Goal: Information Seeking & Learning: Learn about a topic

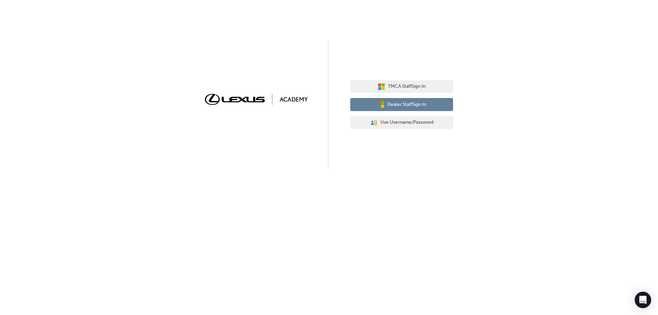
click at [411, 105] on span "Dealer Staff Sign In" at bounding box center [406, 105] width 39 height 8
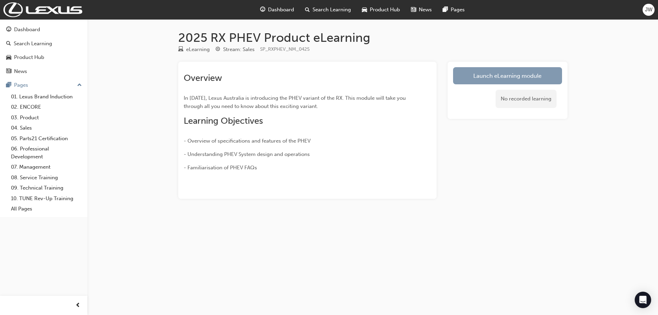
click at [510, 77] on link "Launch eLearning module" at bounding box center [507, 75] width 109 height 17
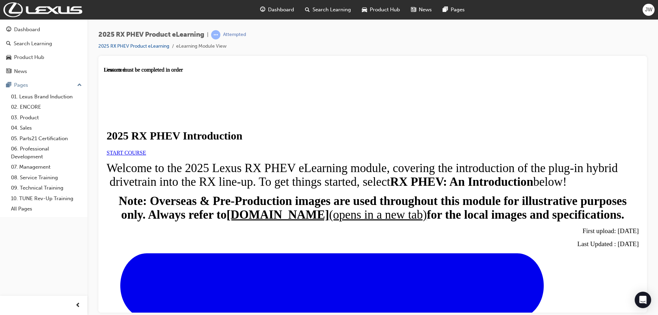
click at [146, 155] on span "START COURSE" at bounding box center [126, 152] width 39 height 6
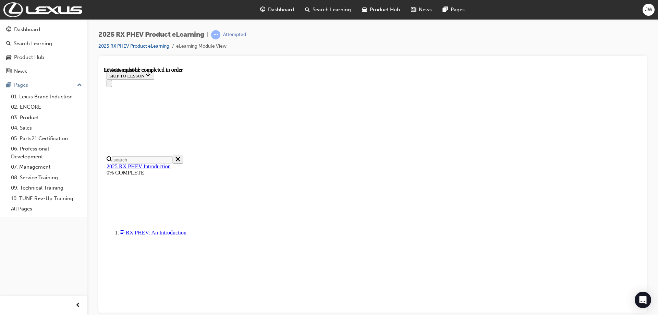
scroll to position [455, 0]
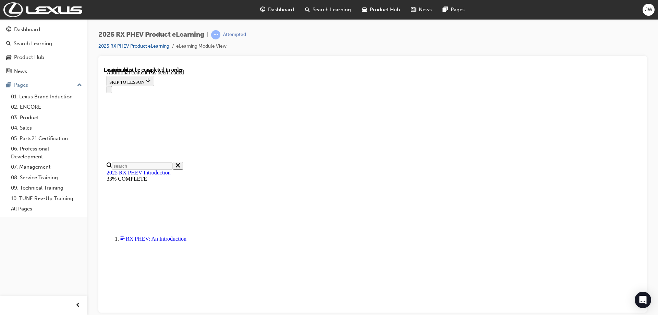
scroll to position [792, 0]
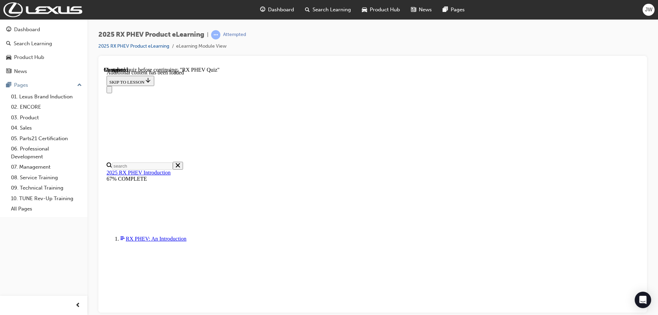
scroll to position [24, 0]
radio input "true"
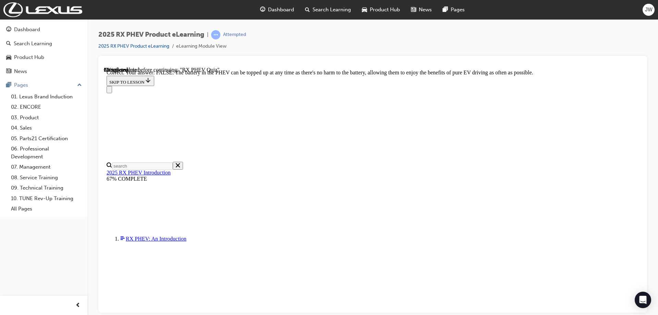
radio input "true"
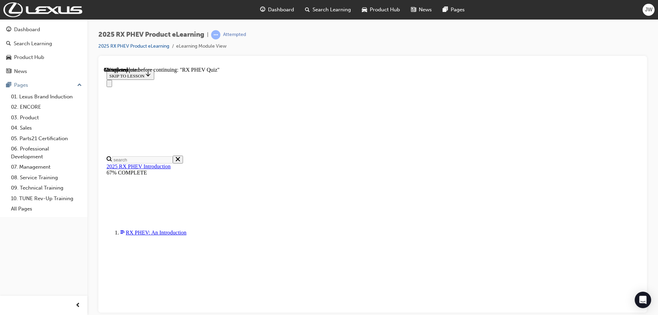
scroll to position [69, 0]
radio input "true"
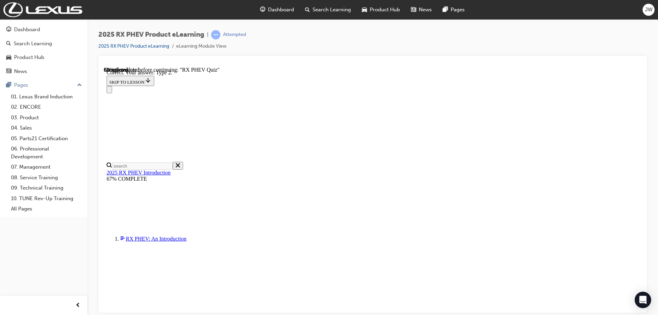
scroll to position [124, 0]
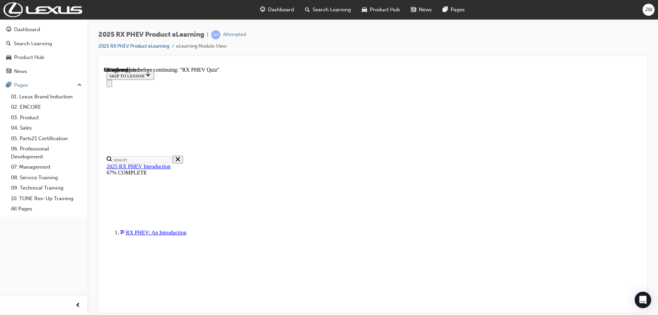
scroll to position [54, 0]
radio input "true"
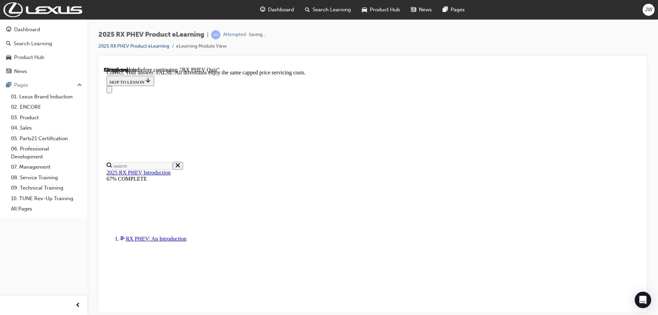
scroll to position [76, 0]
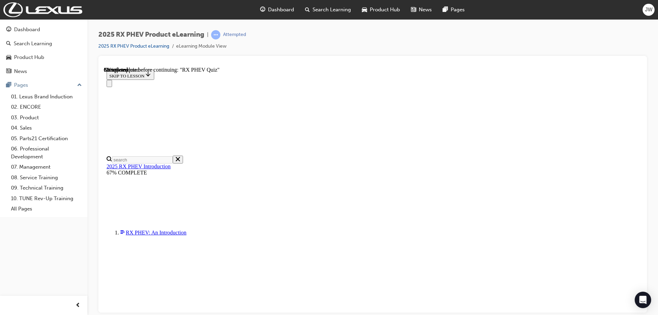
scroll to position [67, 0]
radio input "true"
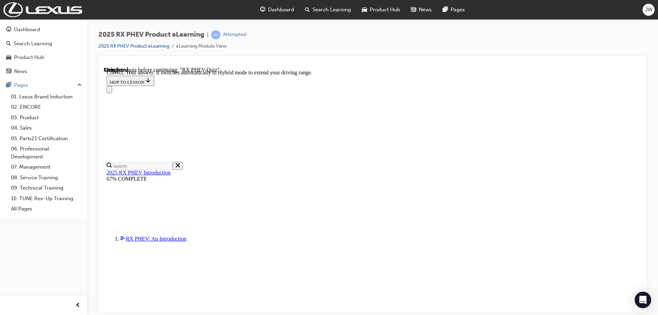
scroll to position [96, 0]
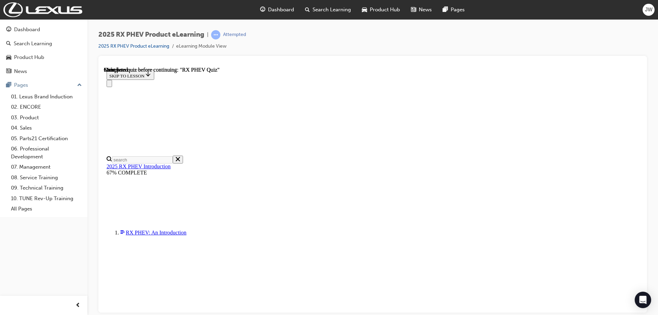
scroll to position [131, 0]
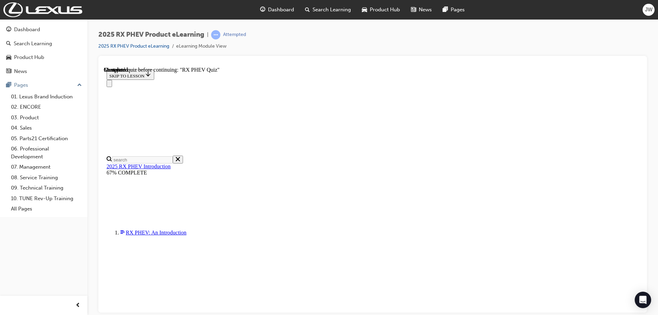
radio input "true"
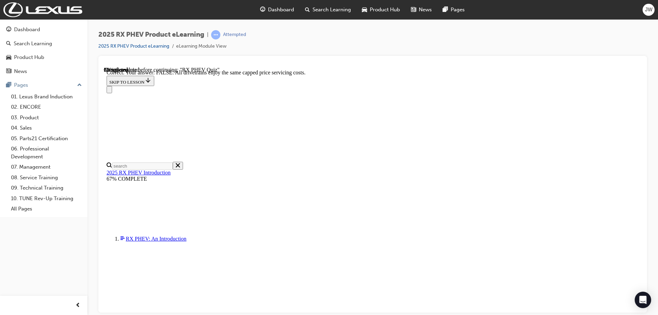
scroll to position [76, 0]
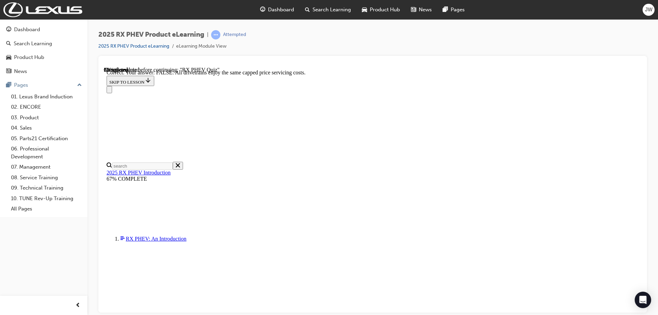
radio input "true"
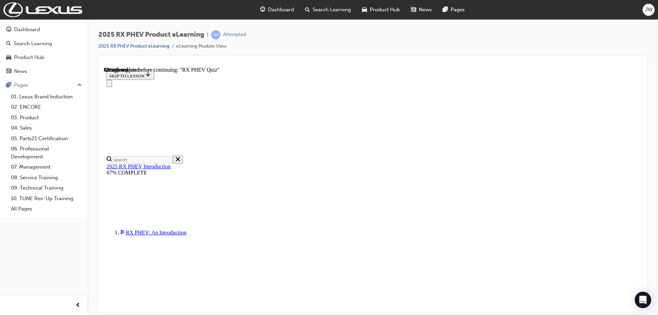
scroll to position [75, 0]
radio input "true"
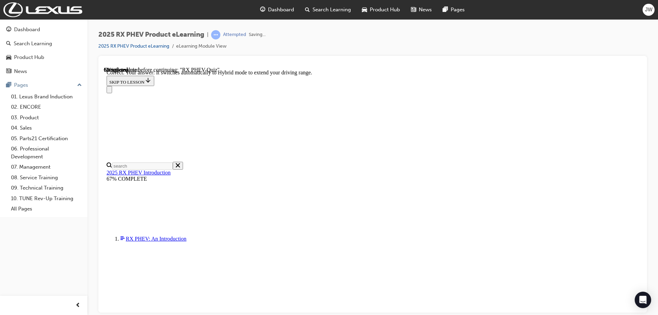
scroll to position [96, 0]
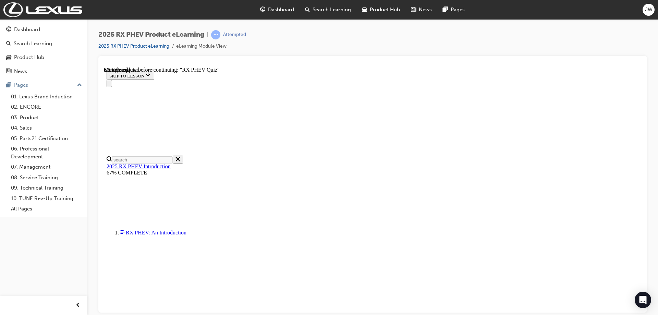
radio input "true"
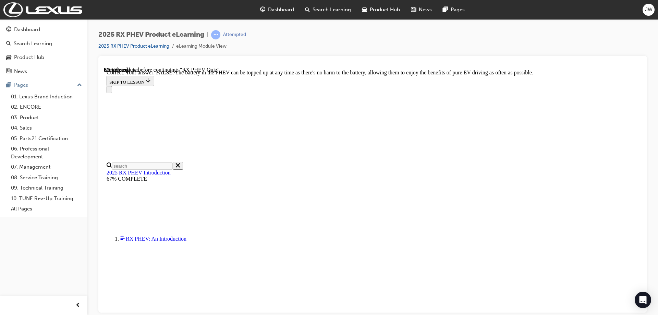
scroll to position [76, 0]
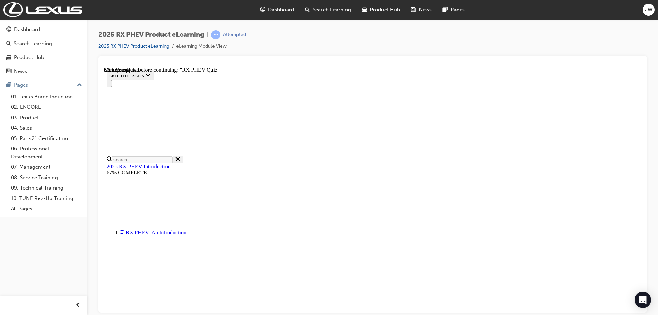
scroll to position [102, 0]
radio input "true"
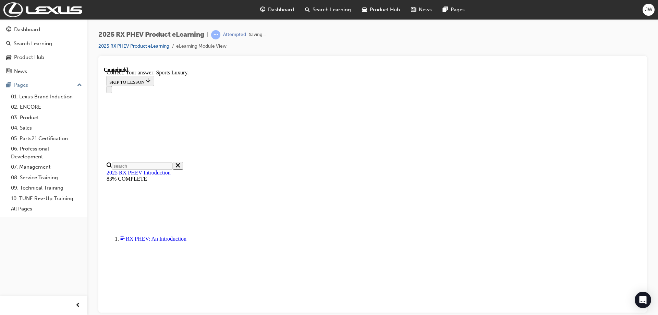
scroll to position [124, 0]
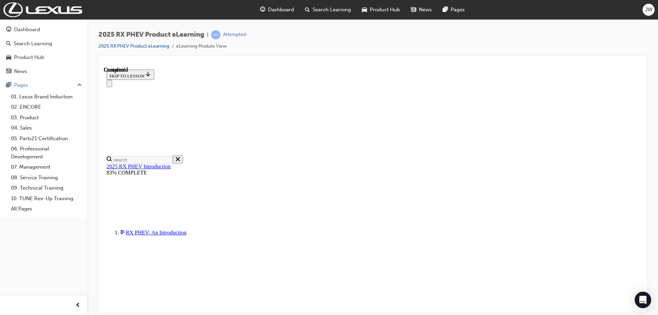
scroll to position [131, 0]
click at [268, 9] on span "Dashboard" at bounding box center [281, 10] width 26 height 8
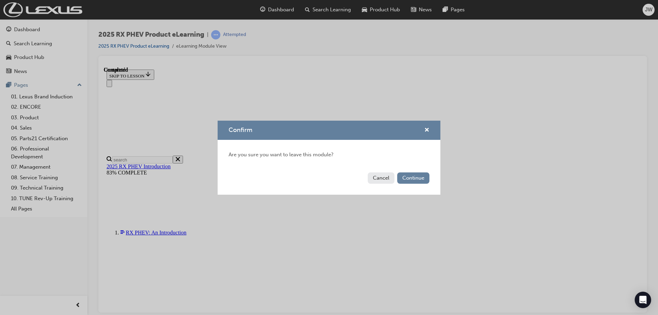
click at [376, 180] on button "Cancel" at bounding box center [381, 177] width 27 height 11
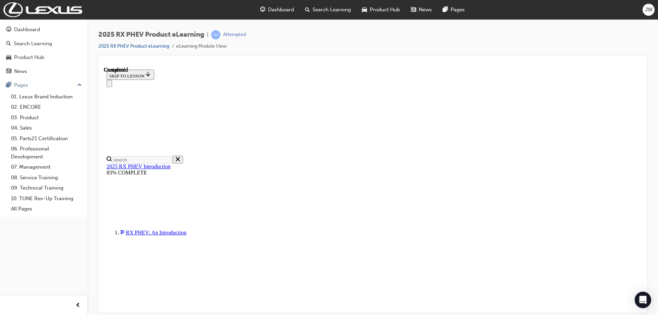
scroll to position [55, 0]
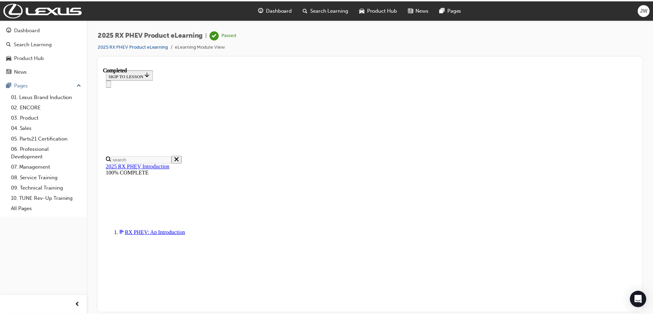
scroll to position [0, 0]
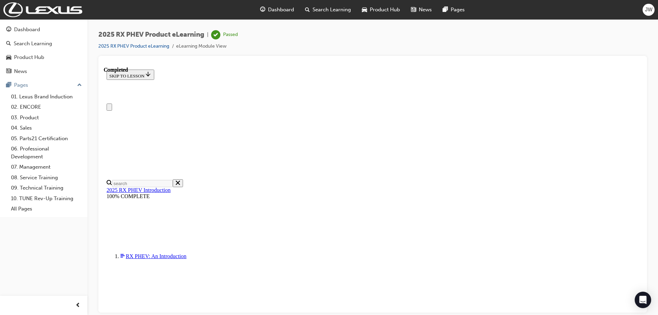
click at [277, 9] on span "Dashboard" at bounding box center [281, 10] width 26 height 8
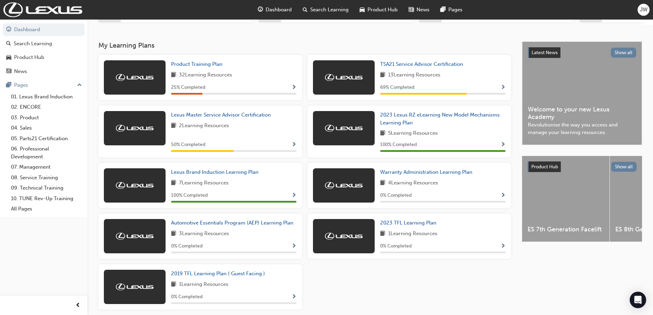
scroll to position [156, 0]
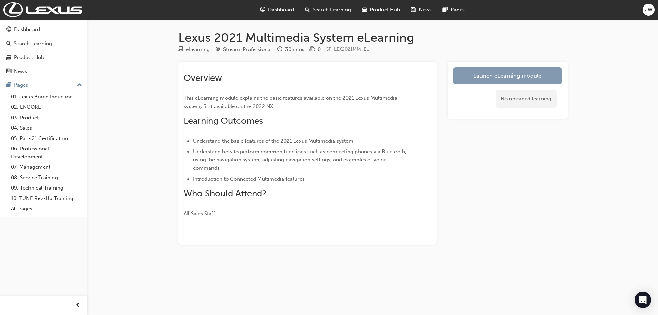
click at [496, 76] on link "Launch eLearning module" at bounding box center [507, 75] width 109 height 17
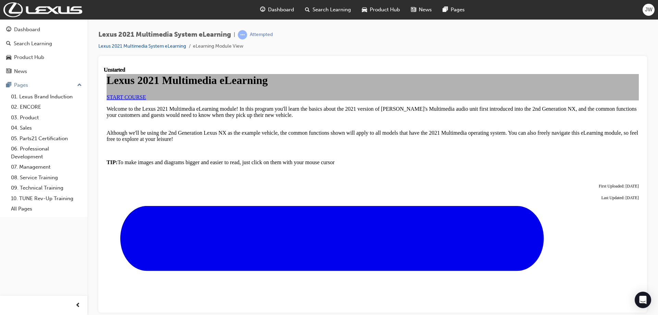
click at [146, 100] on span "START COURSE" at bounding box center [126, 97] width 39 height 6
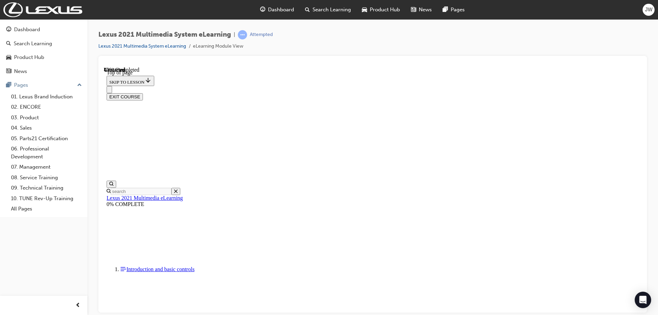
scroll to position [741, 0]
